Goal: Task Accomplishment & Management: Complete application form

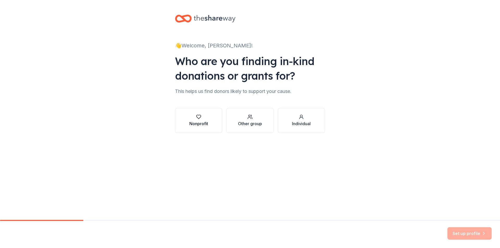
click at [206, 122] on div "Nonprofit" at bounding box center [198, 124] width 19 height 6
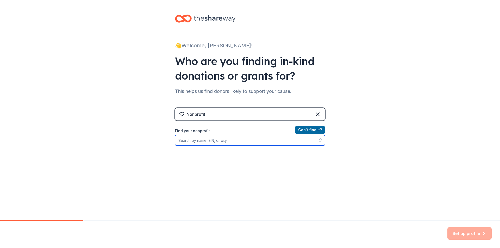
click at [233, 142] on input "Find your nonprofit" at bounding box center [250, 140] width 150 height 10
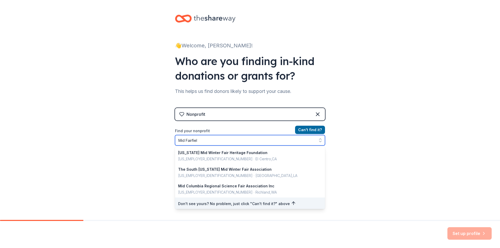
type input "Mid Fairfield"
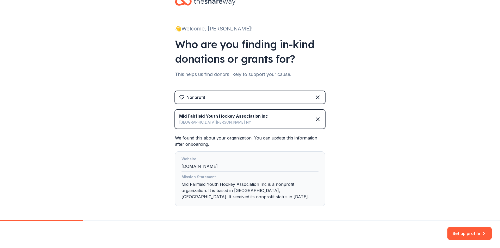
scroll to position [39, 0]
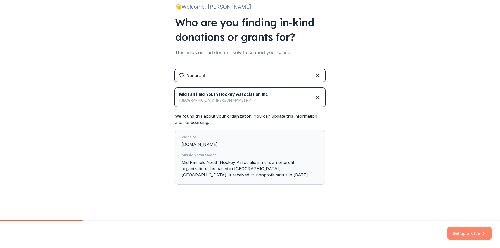
click at [461, 233] on button "Set up profile" at bounding box center [469, 233] width 44 height 13
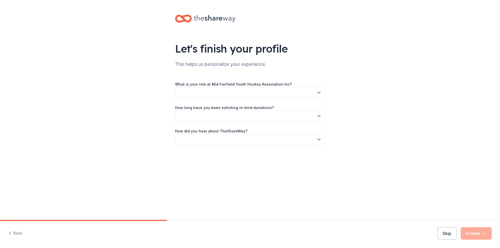
click at [210, 93] on button "button" at bounding box center [250, 92] width 150 height 11
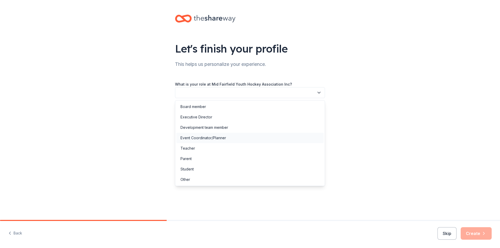
click at [231, 136] on div "Event Coordinator/Planner" at bounding box center [249, 138] width 147 height 10
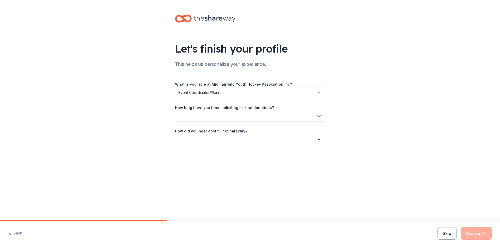
click at [221, 118] on button "button" at bounding box center [250, 116] width 150 height 11
click at [210, 132] on div "This is my first time!" at bounding box center [197, 130] width 33 height 6
click at [222, 137] on button "button" at bounding box center [250, 139] width 150 height 11
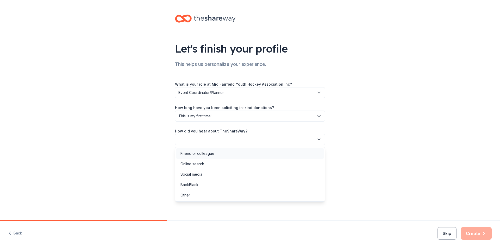
click at [211, 152] on div "Friend or colleague" at bounding box center [198, 154] width 34 height 6
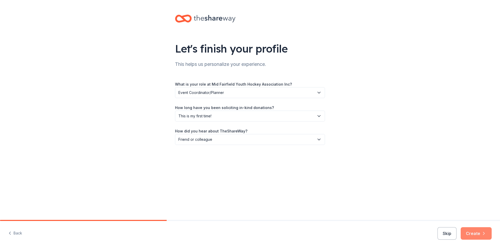
click at [476, 234] on button "Create" at bounding box center [476, 233] width 31 height 13
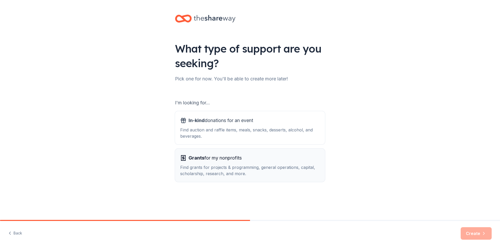
click at [239, 166] on div "Find grants for projects & programming, general operations, capital, scholarshi…" at bounding box center [250, 170] width 140 height 13
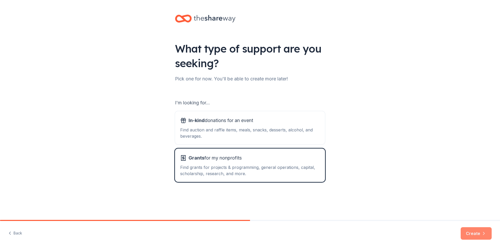
click at [471, 234] on button "Create" at bounding box center [476, 233] width 31 height 13
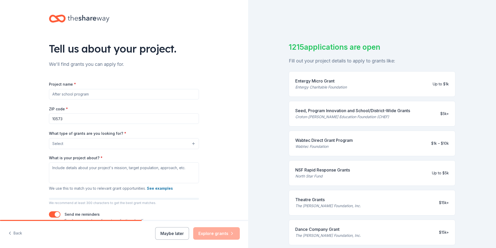
click at [99, 94] on input "Project name *" at bounding box center [124, 94] width 150 height 10
type input "Pee Wee International Hockey Tournament"
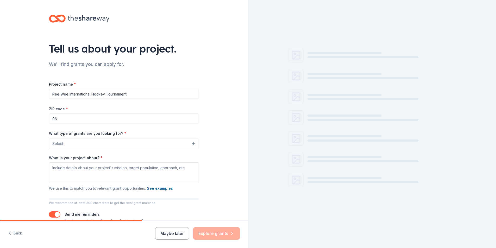
drag, startPoint x: 82, startPoint y: 119, endPoint x: 47, endPoint y: 115, distance: 35.8
click at [47, 115] on div "Tell us about your project. We'll find grants you can apply for. Project name *…" at bounding box center [124, 124] width 167 height 249
paste input
type input "06854"
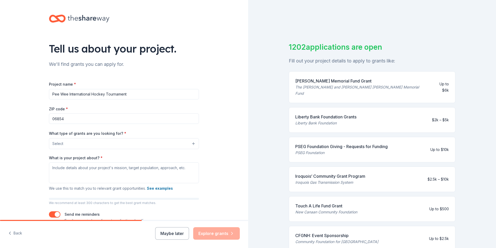
click at [156, 147] on button "Select" at bounding box center [124, 143] width 150 height 11
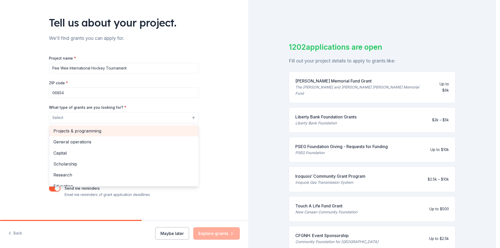
click at [102, 133] on span "Projects & programming" at bounding box center [123, 131] width 141 height 7
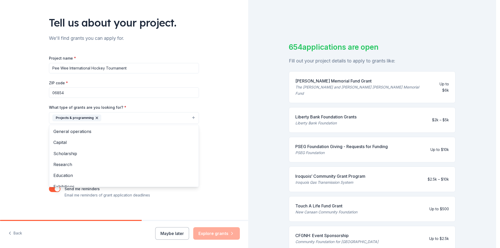
click at [209, 134] on div "Tell us about your project. We'll find grants you can apply for. Project name *…" at bounding box center [124, 99] width 248 height 250
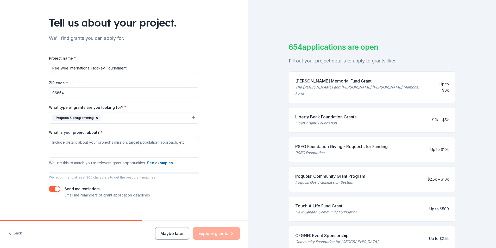
click at [189, 119] on button "Projects & programming" at bounding box center [124, 117] width 150 height 11
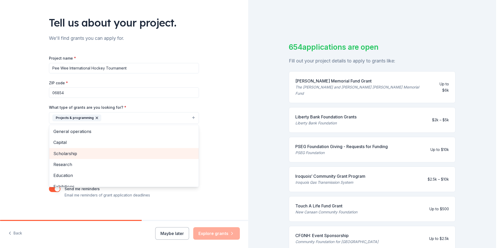
scroll to position [26, 0]
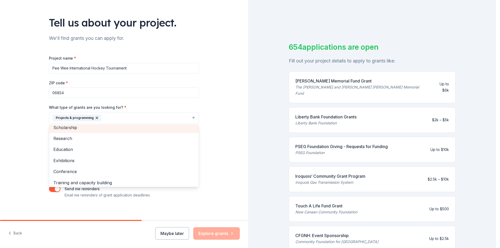
click at [75, 129] on span "Scholarship" at bounding box center [123, 127] width 141 height 7
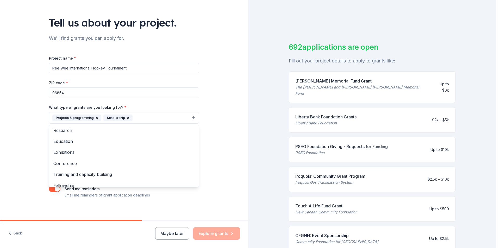
click at [95, 118] on icon "button" at bounding box center [97, 118] width 4 height 4
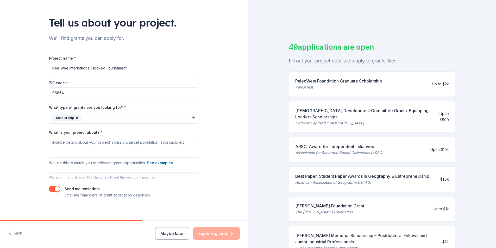
click at [76, 118] on icon "button" at bounding box center [77, 118] width 2 height 2
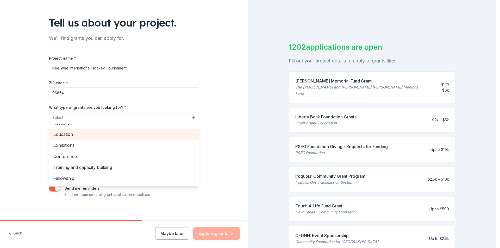
scroll to position [52, 0]
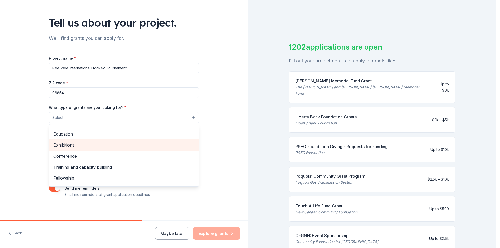
click at [76, 148] on span "Exhibitions" at bounding box center [123, 145] width 141 height 7
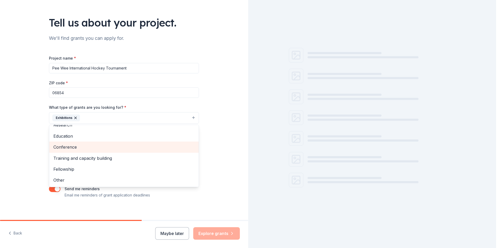
scroll to position [51, 0]
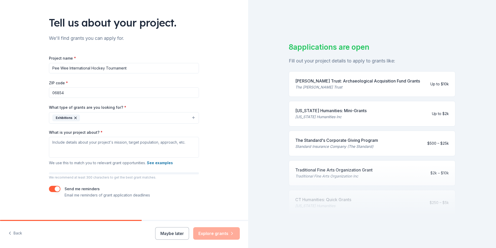
click at [73, 117] on icon "button" at bounding box center [75, 118] width 4 height 4
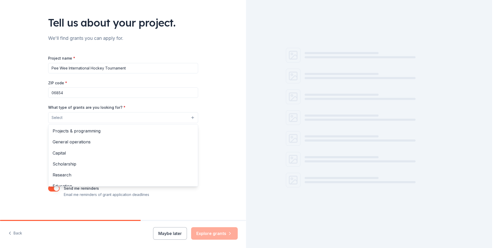
click at [89, 118] on button "Select" at bounding box center [123, 117] width 150 height 11
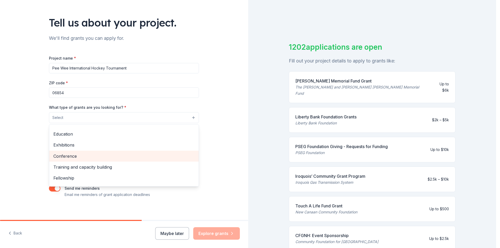
scroll to position [61, 0]
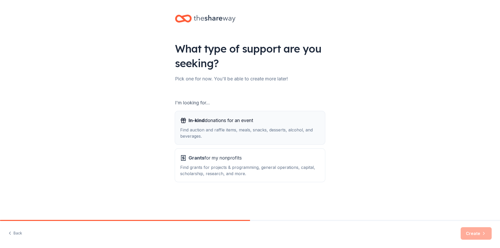
click at [238, 123] on span "In-kind donations for an event" at bounding box center [221, 120] width 65 height 8
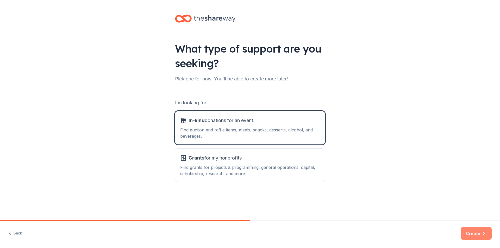
click at [477, 235] on button "Create" at bounding box center [476, 233] width 31 height 13
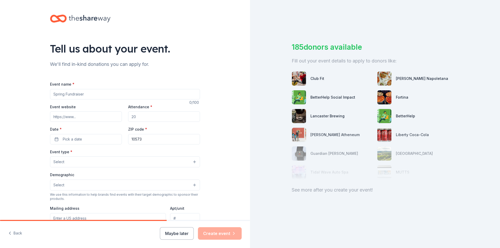
click at [85, 94] on input "Event name *" at bounding box center [125, 94] width 150 height 10
type input "Turkey Cup 4v4 Hockey Tournament"
click at [77, 116] on input "Event website" at bounding box center [86, 116] width 72 height 10
type input "[DOMAIN_NAME]"
type input "150"
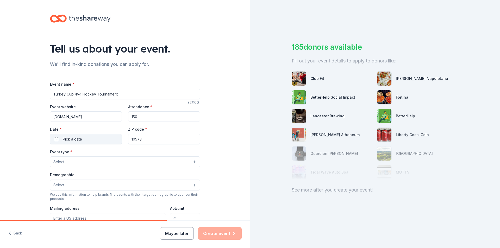
click at [66, 140] on span "Pick a date" at bounding box center [72, 139] width 19 height 6
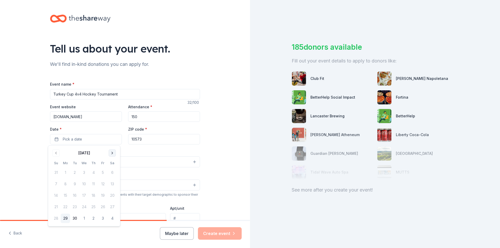
click at [111, 152] on button "Go to next month" at bounding box center [112, 153] width 7 height 7
click at [110, 218] on button "29" at bounding box center [112, 218] width 9 height 9
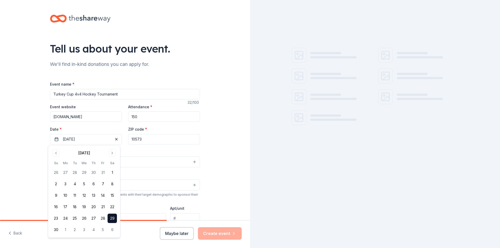
click at [150, 139] on input "10573" at bounding box center [164, 139] width 72 height 10
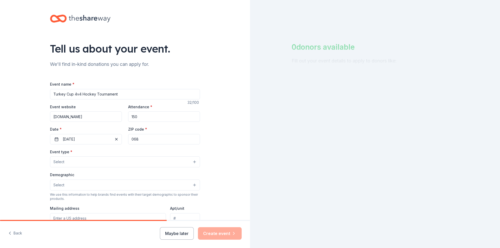
type input "06854"
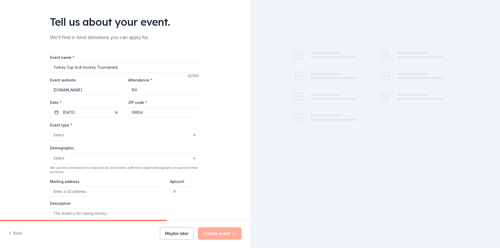
scroll to position [78, 0]
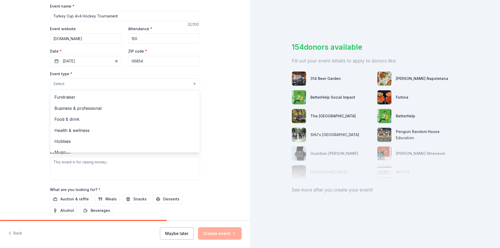
click at [145, 84] on button "Select" at bounding box center [125, 83] width 150 height 11
click at [80, 98] on span "Fundraiser" at bounding box center [124, 97] width 141 height 7
click at [228, 108] on div "Tell us about your event. We'll find in-kind donations you can apply for. Event…" at bounding box center [125, 95] width 250 height 347
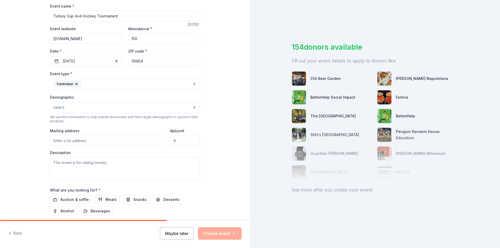
click at [72, 106] on button "Select" at bounding box center [125, 107] width 150 height 11
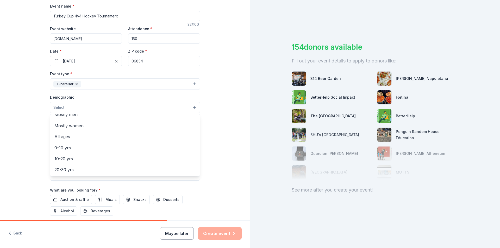
scroll to position [18, 0]
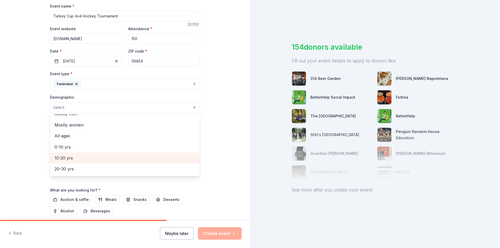
click at [66, 155] on span "10-20 yrs" at bounding box center [124, 158] width 141 height 7
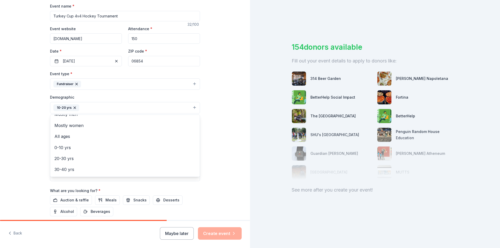
click at [216, 132] on div "Tell us about your event. We'll find in-kind donations you can apply for. Event…" at bounding box center [125, 96] width 250 height 348
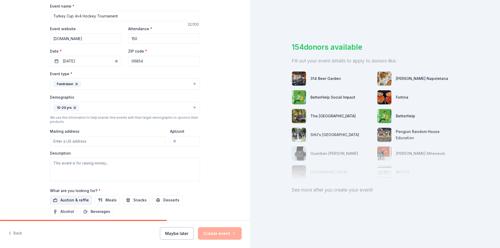
click at [79, 200] on span "Auction & raffle" at bounding box center [74, 200] width 28 height 6
click at [73, 140] on input "Mailing address" at bounding box center [108, 141] width 116 height 10
click at [109, 140] on input "Mailing address" at bounding box center [108, 141] width 116 height 10
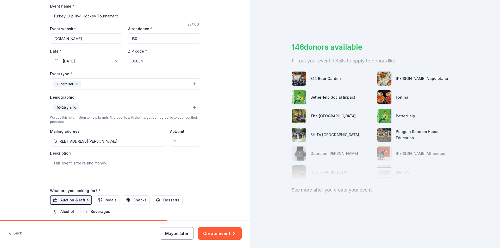
type input "[STREET_ADDRESS][PERSON_NAME]"
click at [97, 167] on textarea at bounding box center [125, 169] width 150 height 23
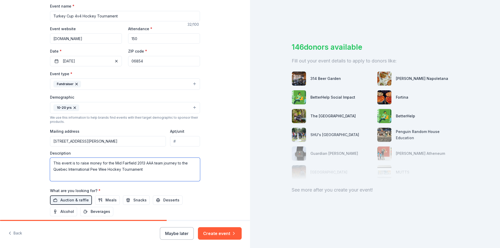
click at [101, 164] on textarea "This event is to raise money for the Mid Fairfield 2013 AAA team journey to the…" at bounding box center [125, 169] width 150 height 23
click at [180, 171] on textarea "This event is to raise money to offsets the costs for the Mid Fairfield 2013 AA…" at bounding box center [125, 169] width 150 height 23
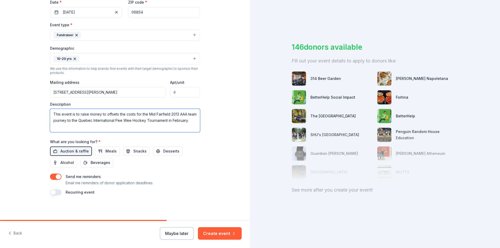
scroll to position [128, 0]
type textarea "This event is to raise money to offsets the costs for the Mid Fairfield 2013 AA…"
click at [222, 235] on button "Create event" at bounding box center [220, 233] width 44 height 13
